Goal: Information Seeking & Learning: Understand process/instructions

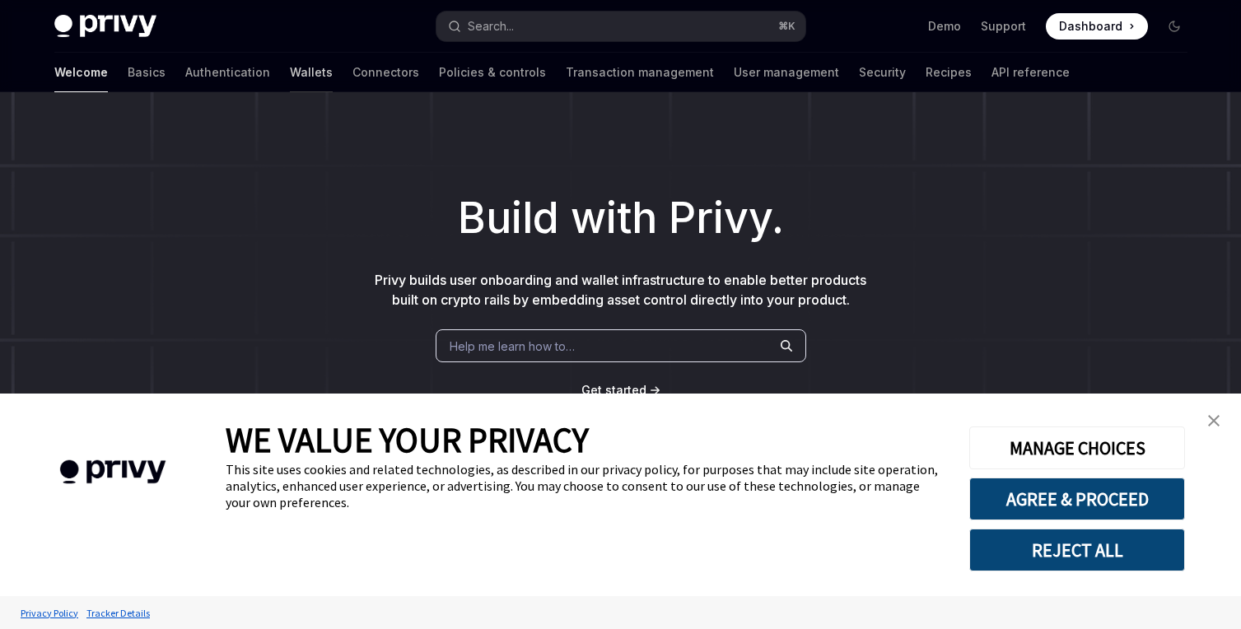
click at [290, 75] on link "Wallets" at bounding box center [311, 73] width 43 height 40
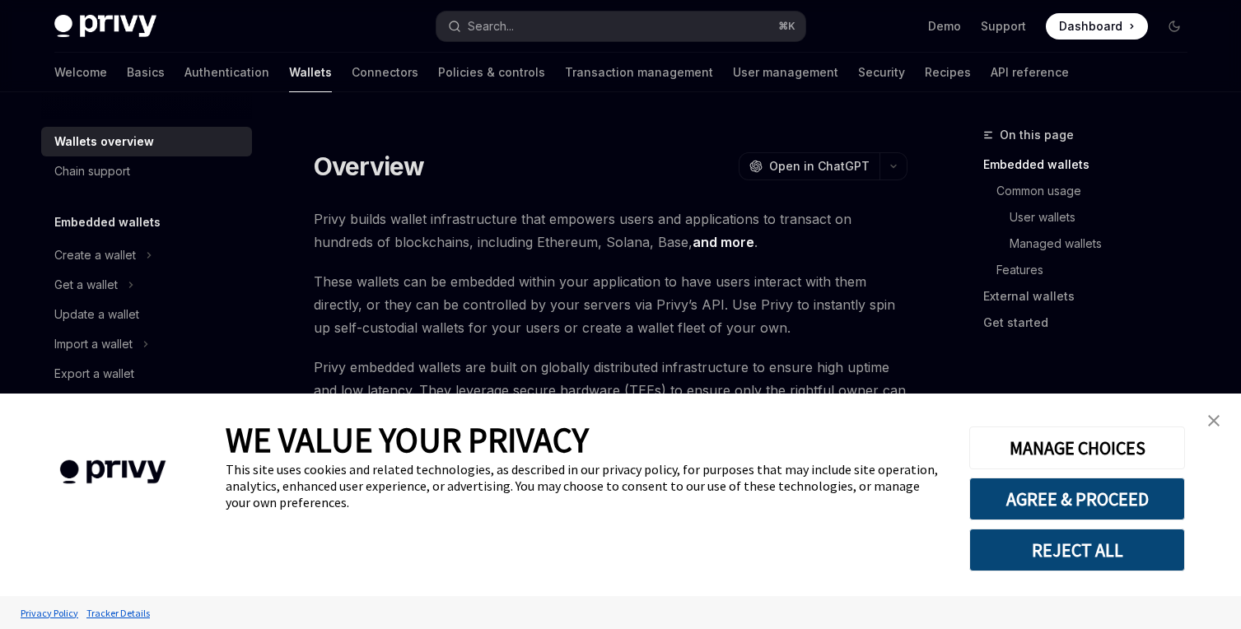
click at [1209, 410] on link "close banner" at bounding box center [1213, 420] width 33 height 33
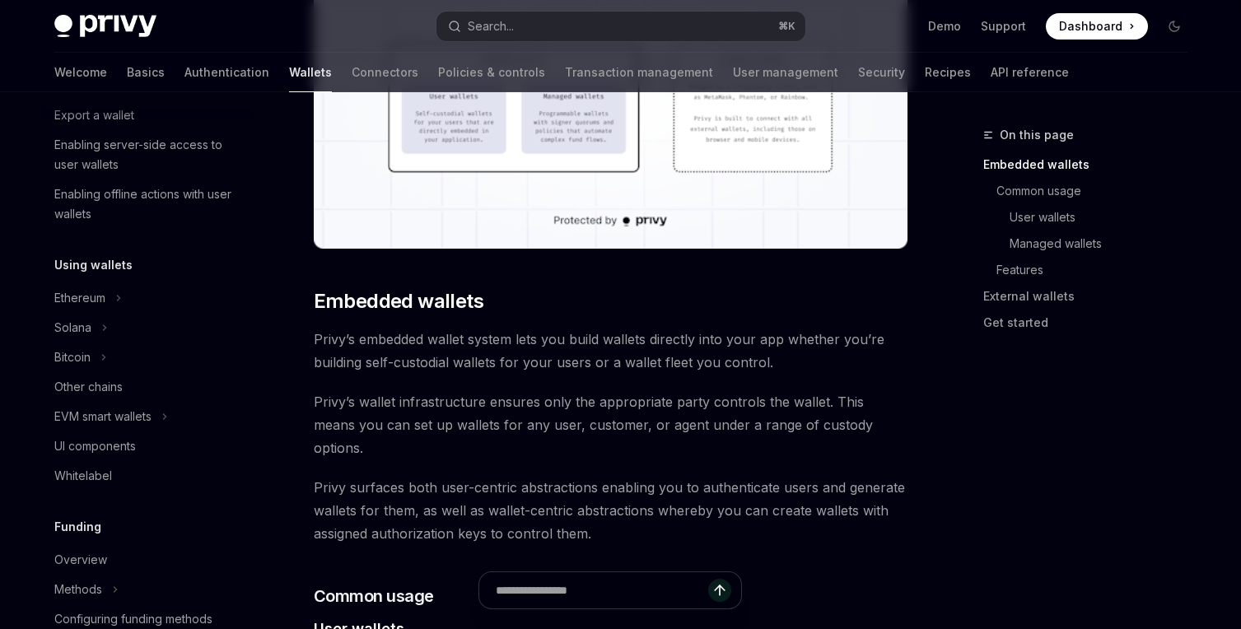
scroll to position [264, 0]
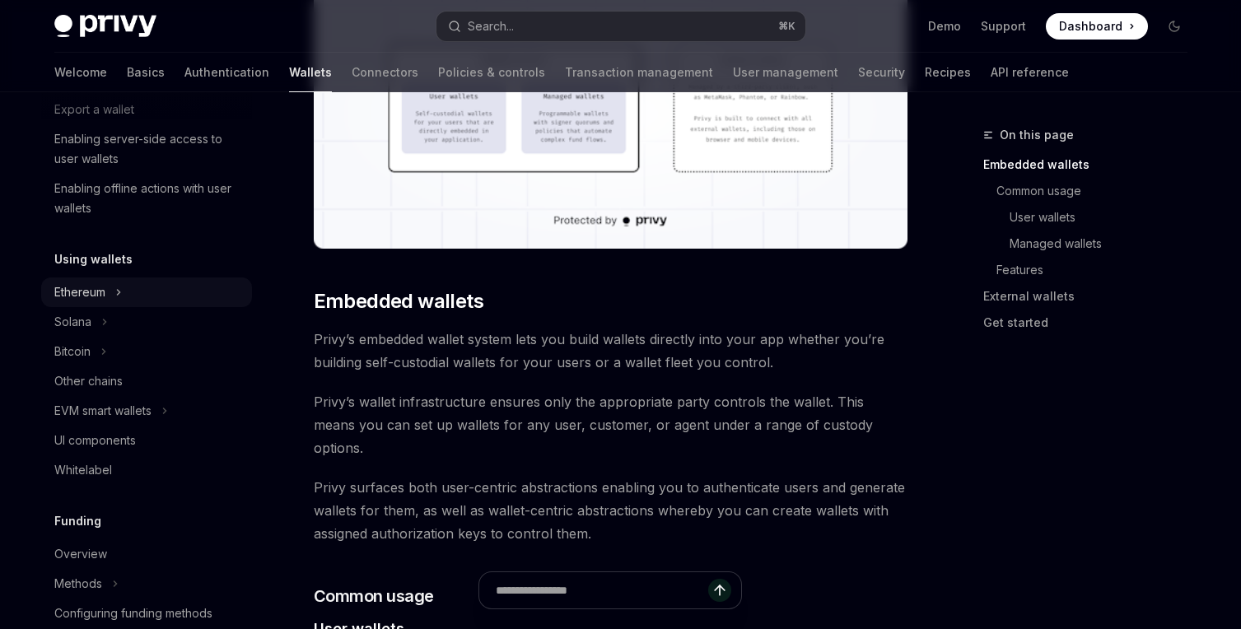
click at [104, 287] on div "Ethereum" at bounding box center [79, 292] width 51 height 20
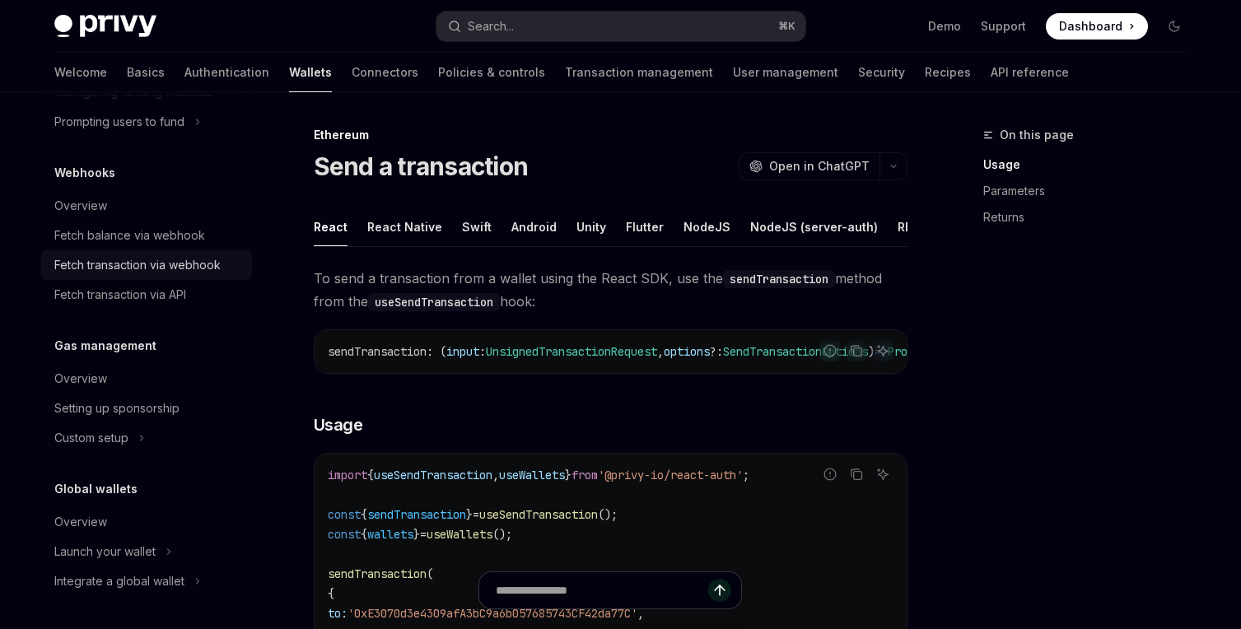
scroll to position [1072, 0]
click at [92, 379] on div "Overview" at bounding box center [80, 379] width 53 height 20
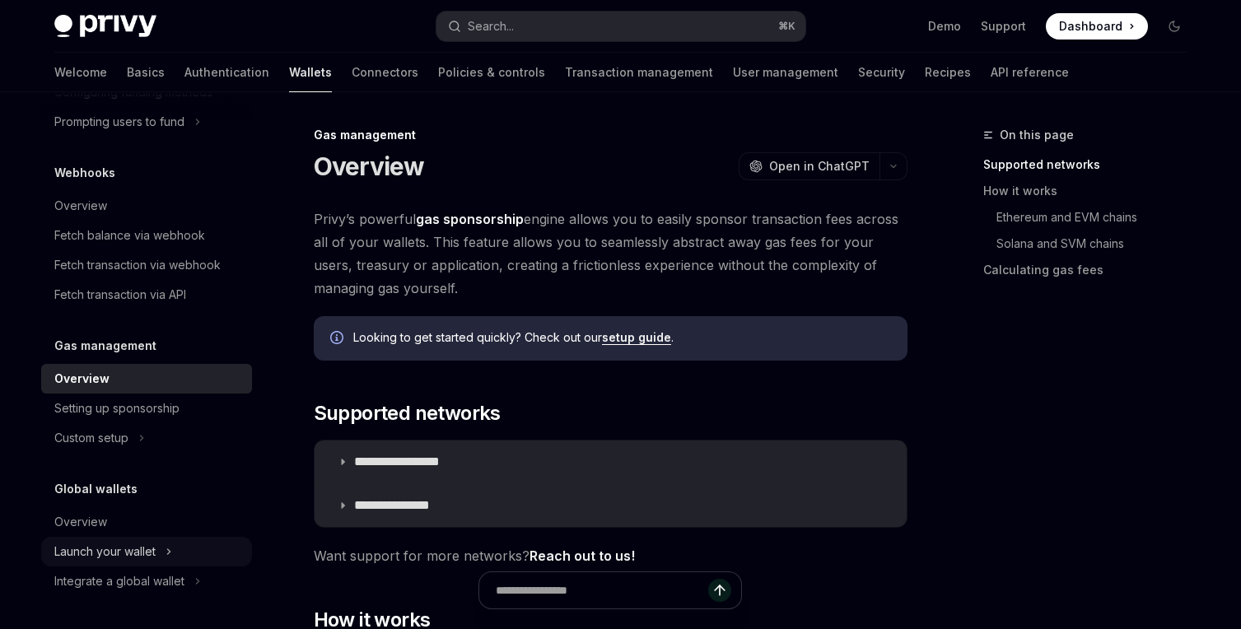
click at [139, 550] on div "Launch your wallet" at bounding box center [104, 552] width 101 height 20
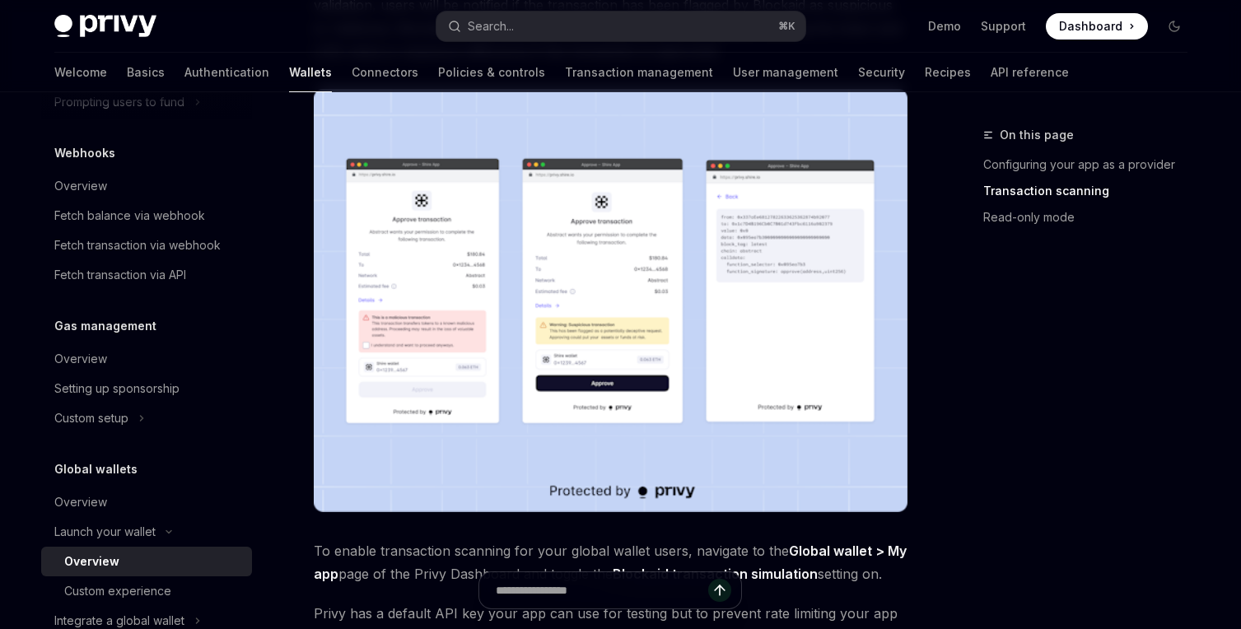
scroll to position [914, 0]
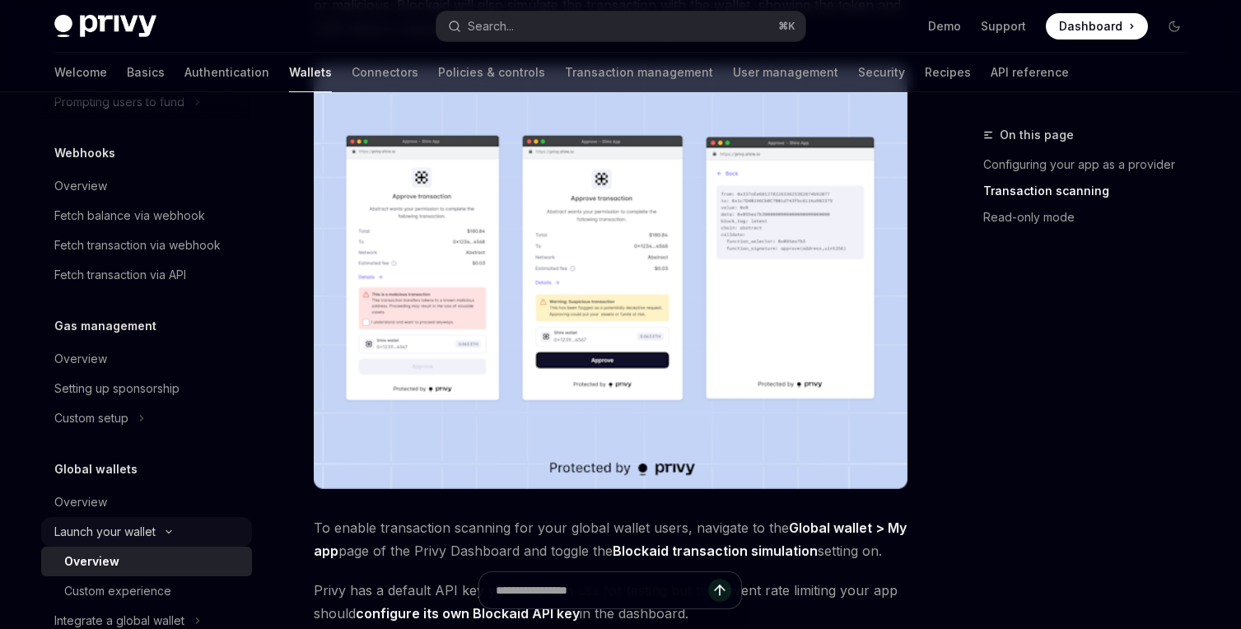
click at [185, 547] on button "Launch your wallet" at bounding box center [146, 532] width 211 height 30
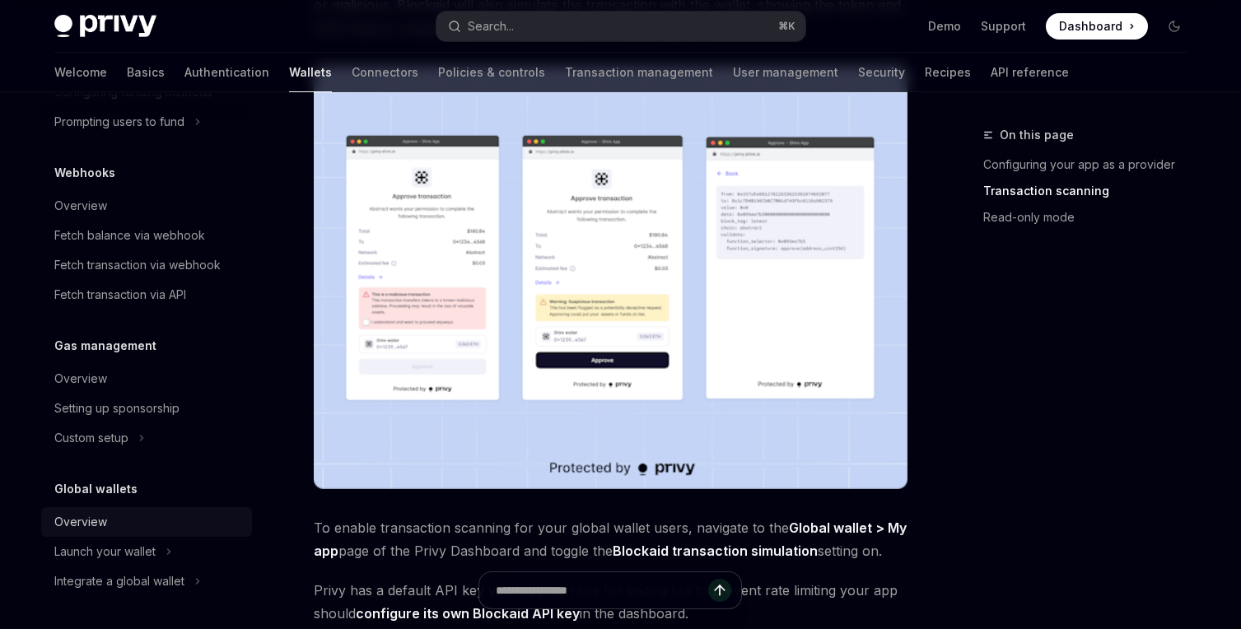
click at [149, 519] on div "Overview" at bounding box center [148, 522] width 188 height 20
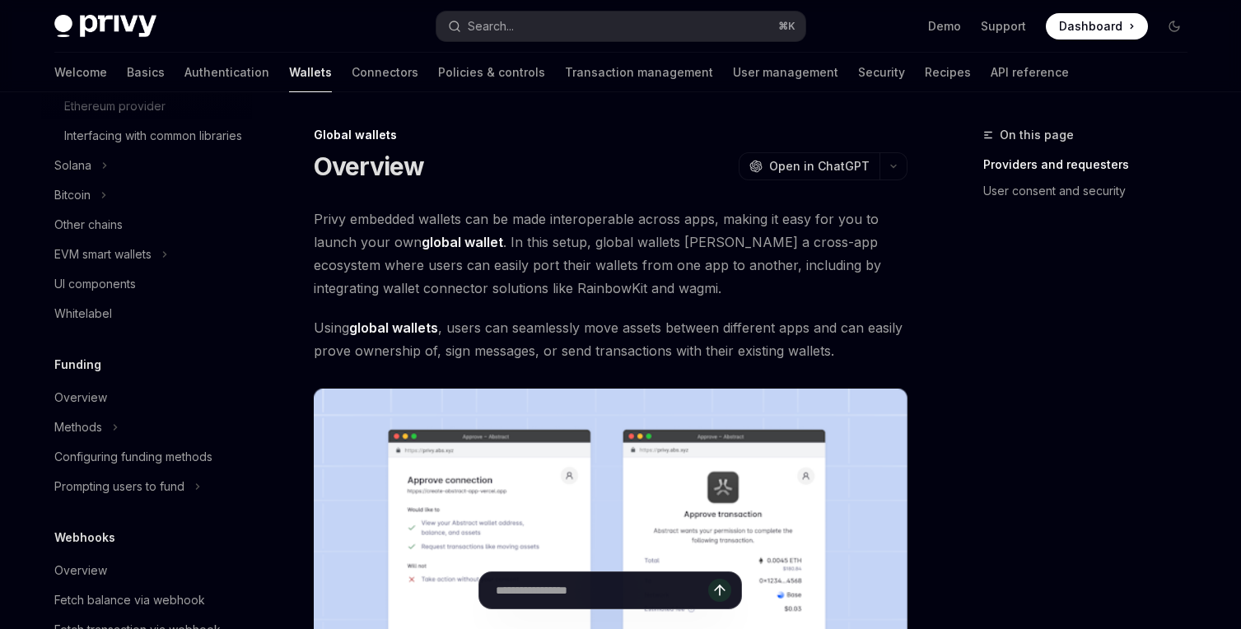
scroll to position [687, 0]
click at [142, 265] on div "EVM smart wallets" at bounding box center [102, 255] width 97 height 20
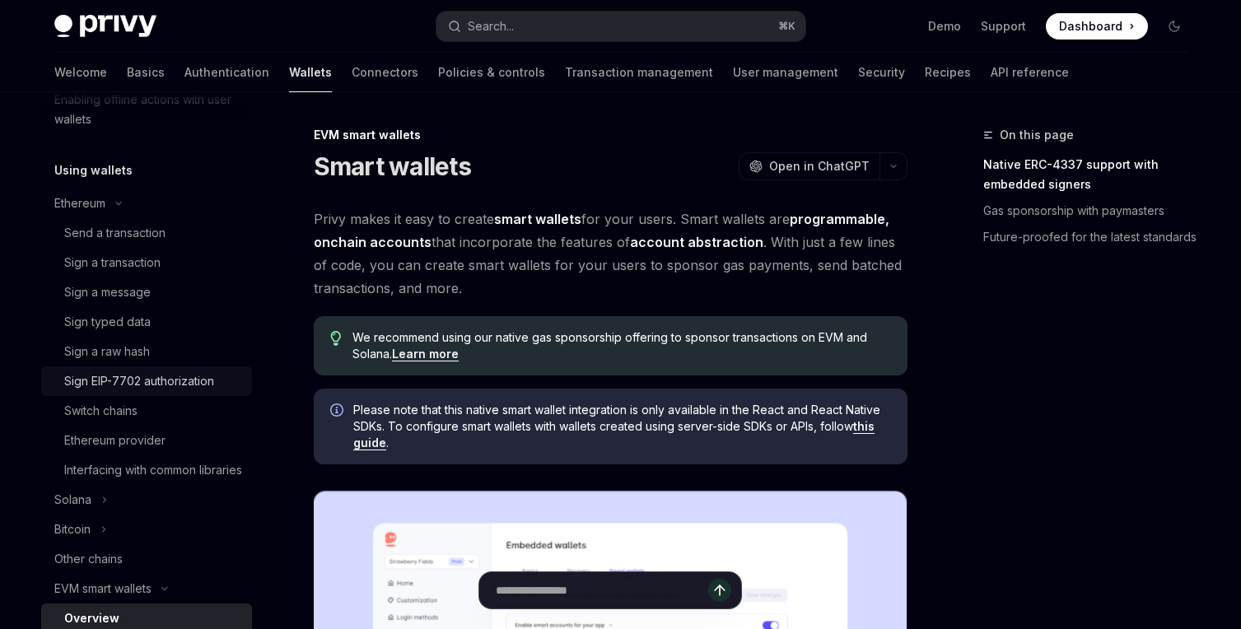
scroll to position [351, 0]
click at [116, 205] on icon "Toggle Ethereum section" at bounding box center [119, 206] width 20 height 7
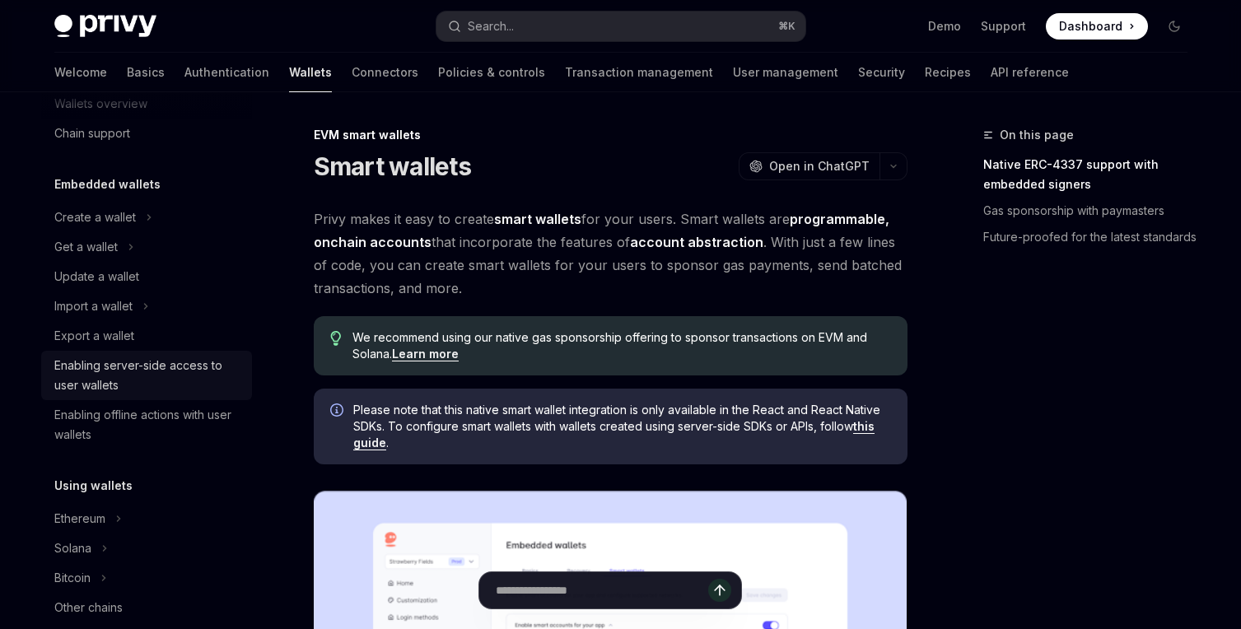
scroll to position [12, 0]
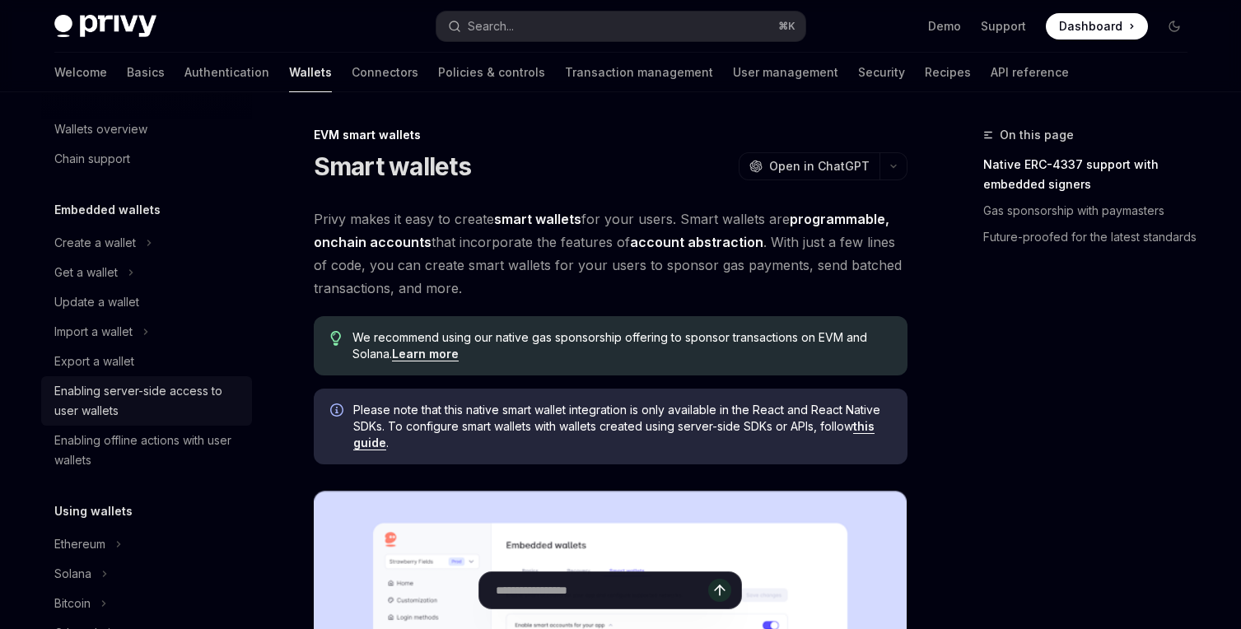
click at [160, 402] on div "Enabling server-side access to user wallets" at bounding box center [148, 401] width 188 height 40
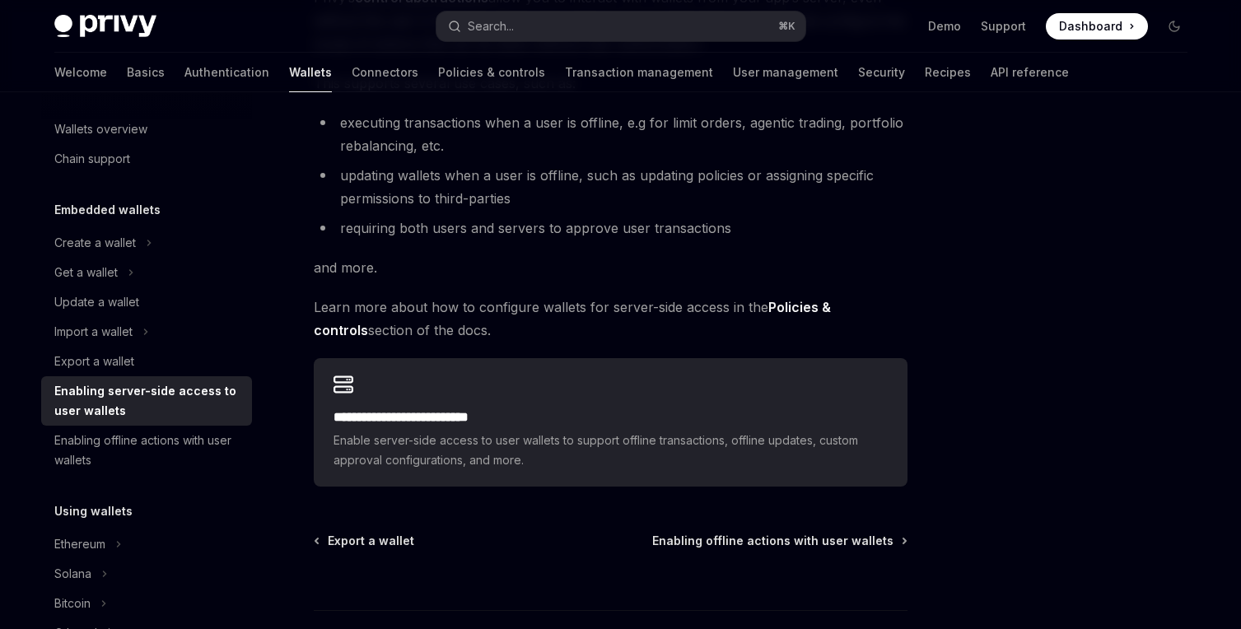
scroll to position [248, 0]
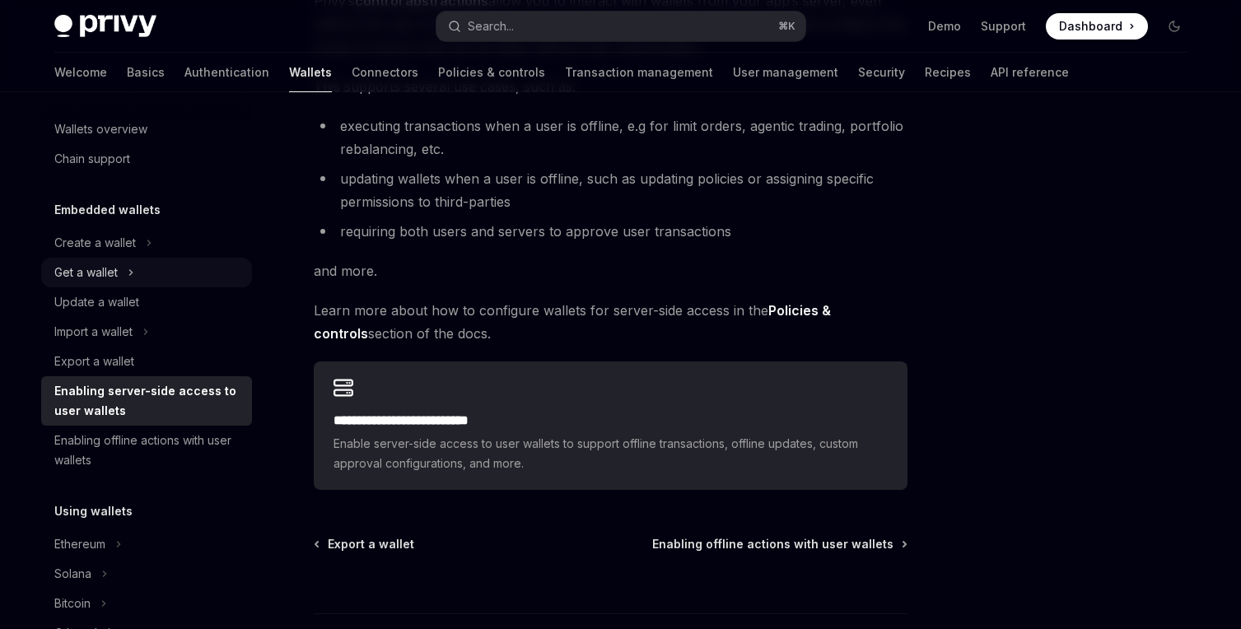
click at [136, 266] on button "Get a wallet" at bounding box center [146, 273] width 211 height 30
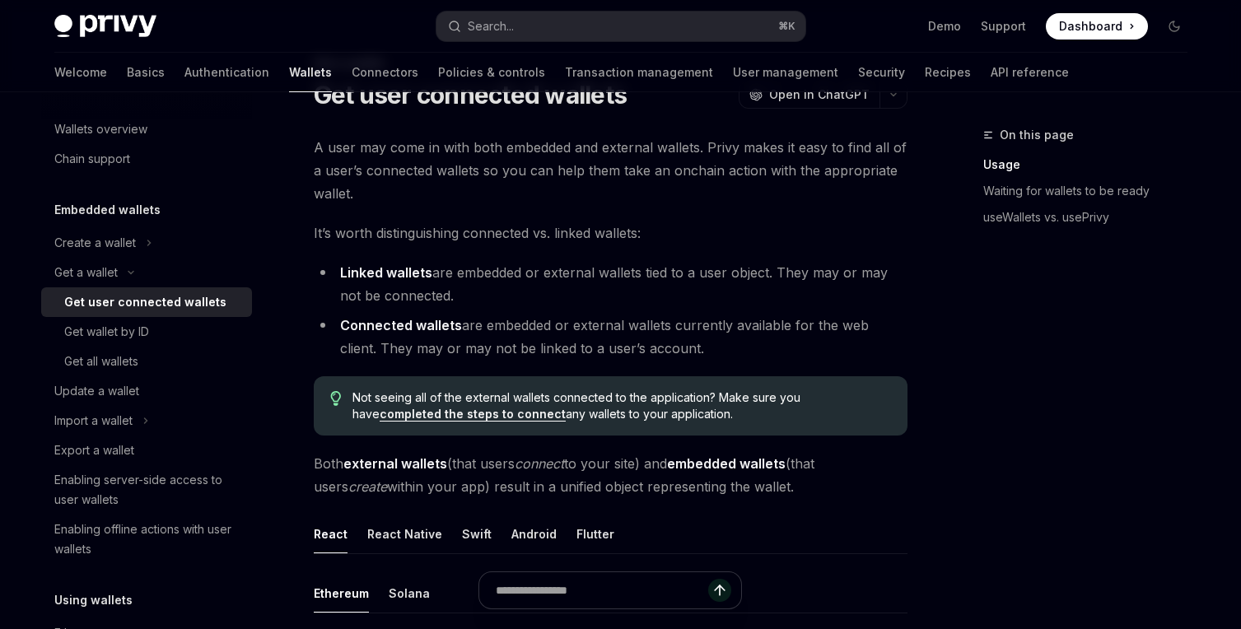
scroll to position [94, 0]
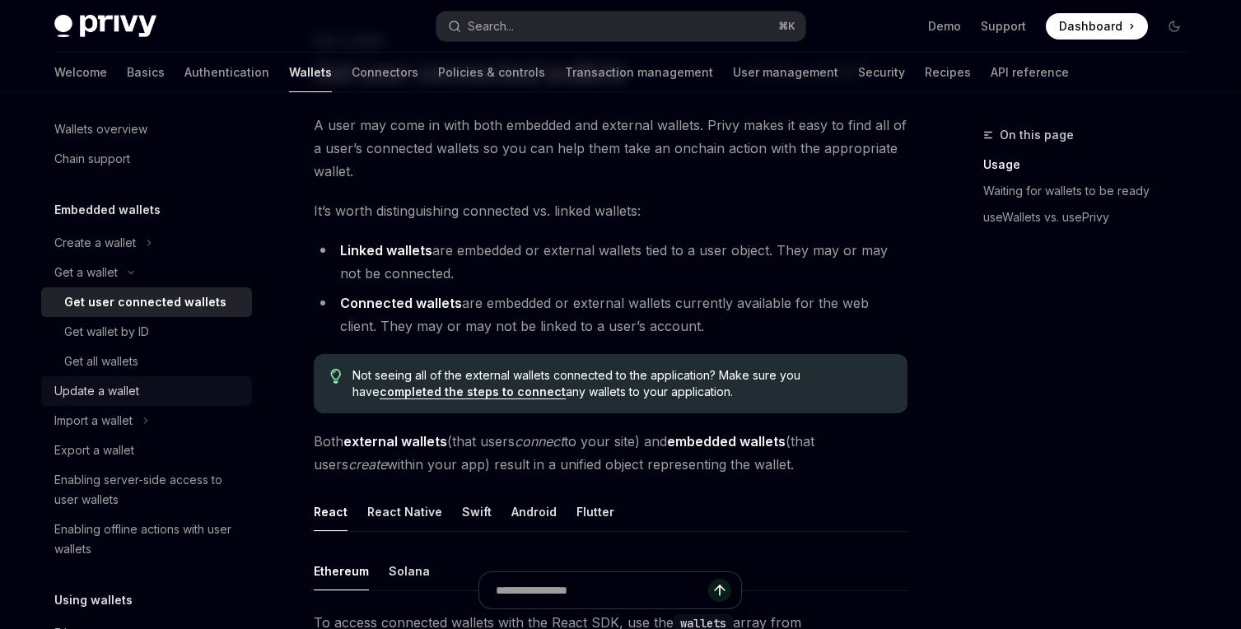
click at [121, 394] on div "Update a wallet" at bounding box center [96, 391] width 85 height 20
type textarea "*"
